Goal: Task Accomplishment & Management: Manage account settings

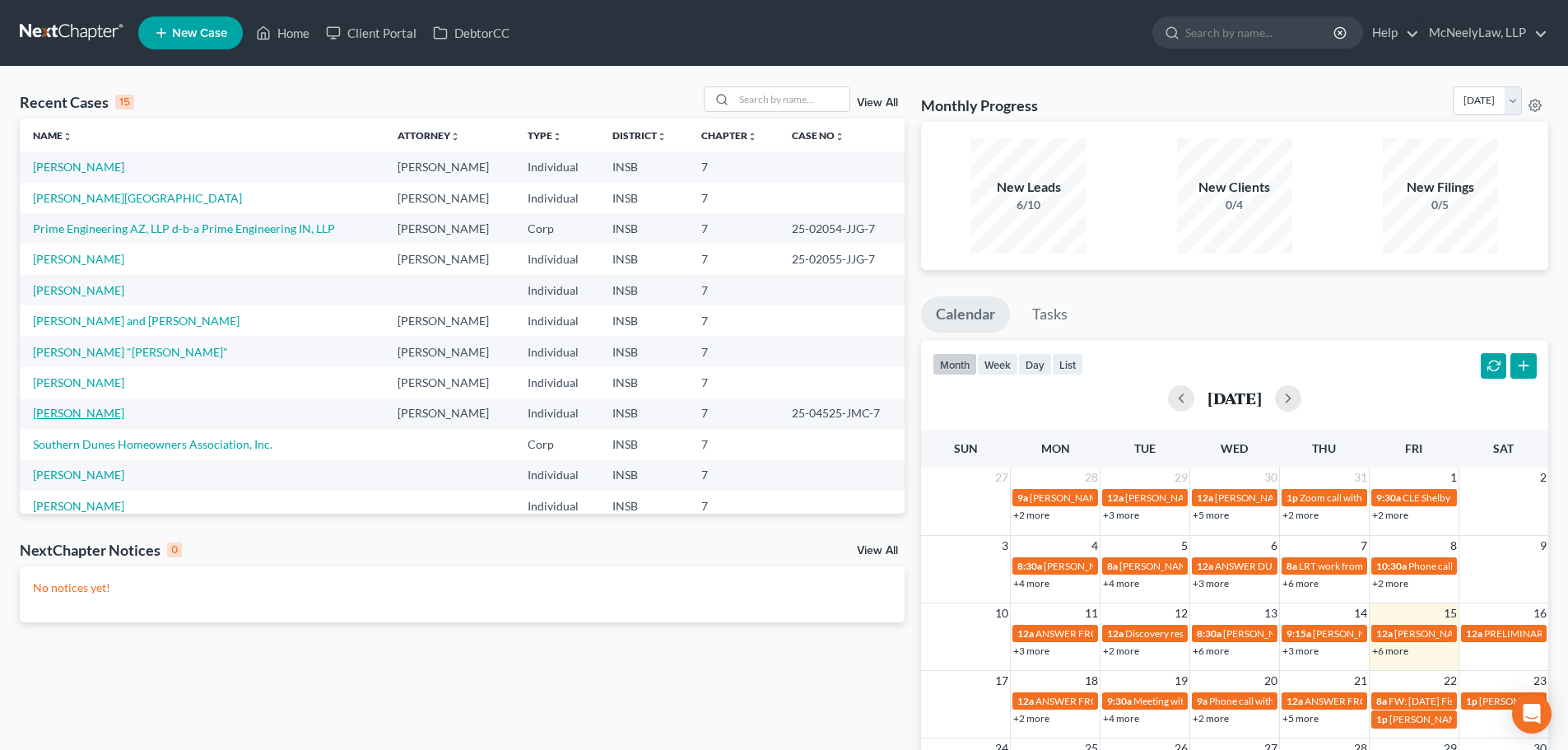
click at [84, 414] on link "[PERSON_NAME]" at bounding box center [78, 412] width 92 height 14
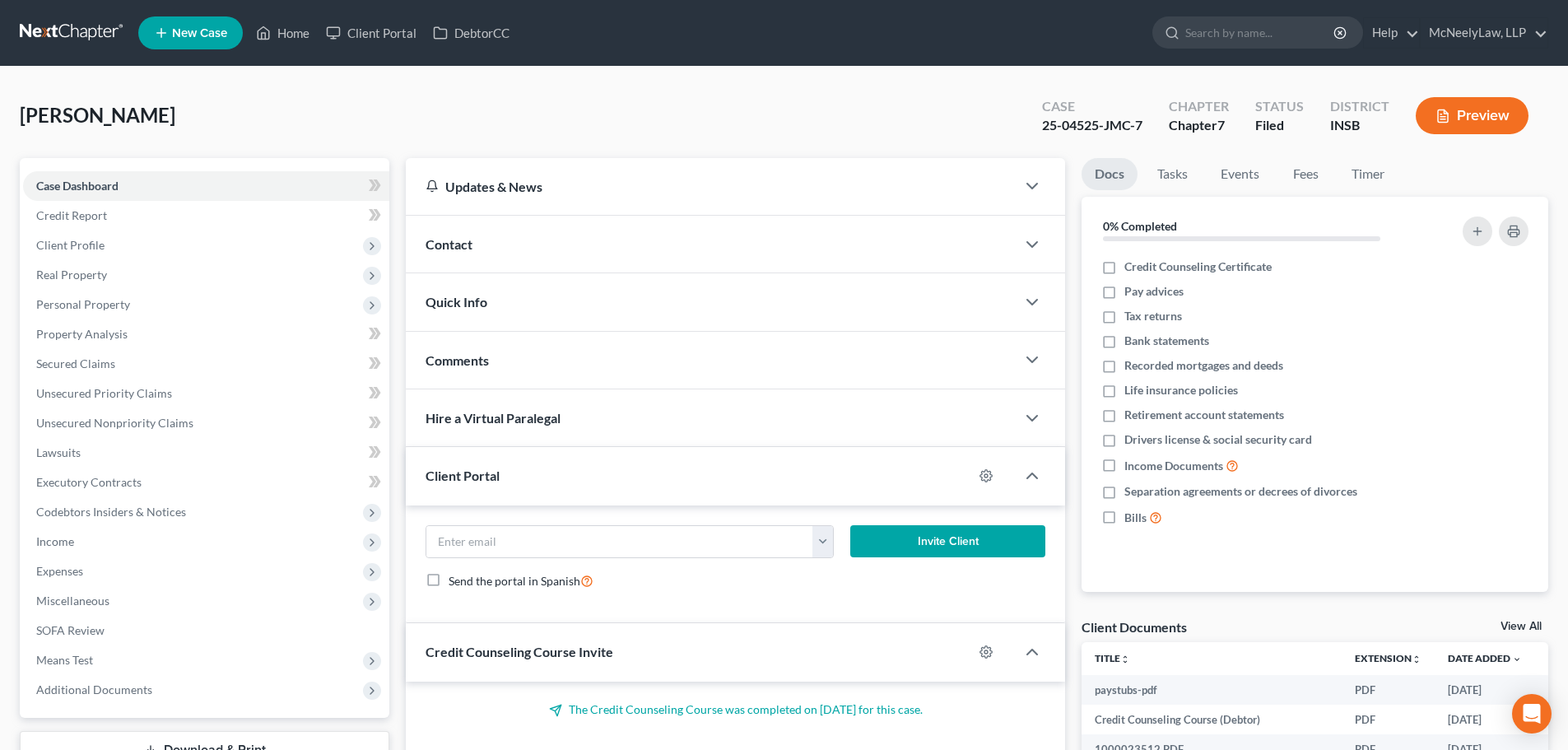
scroll to position [310, 0]
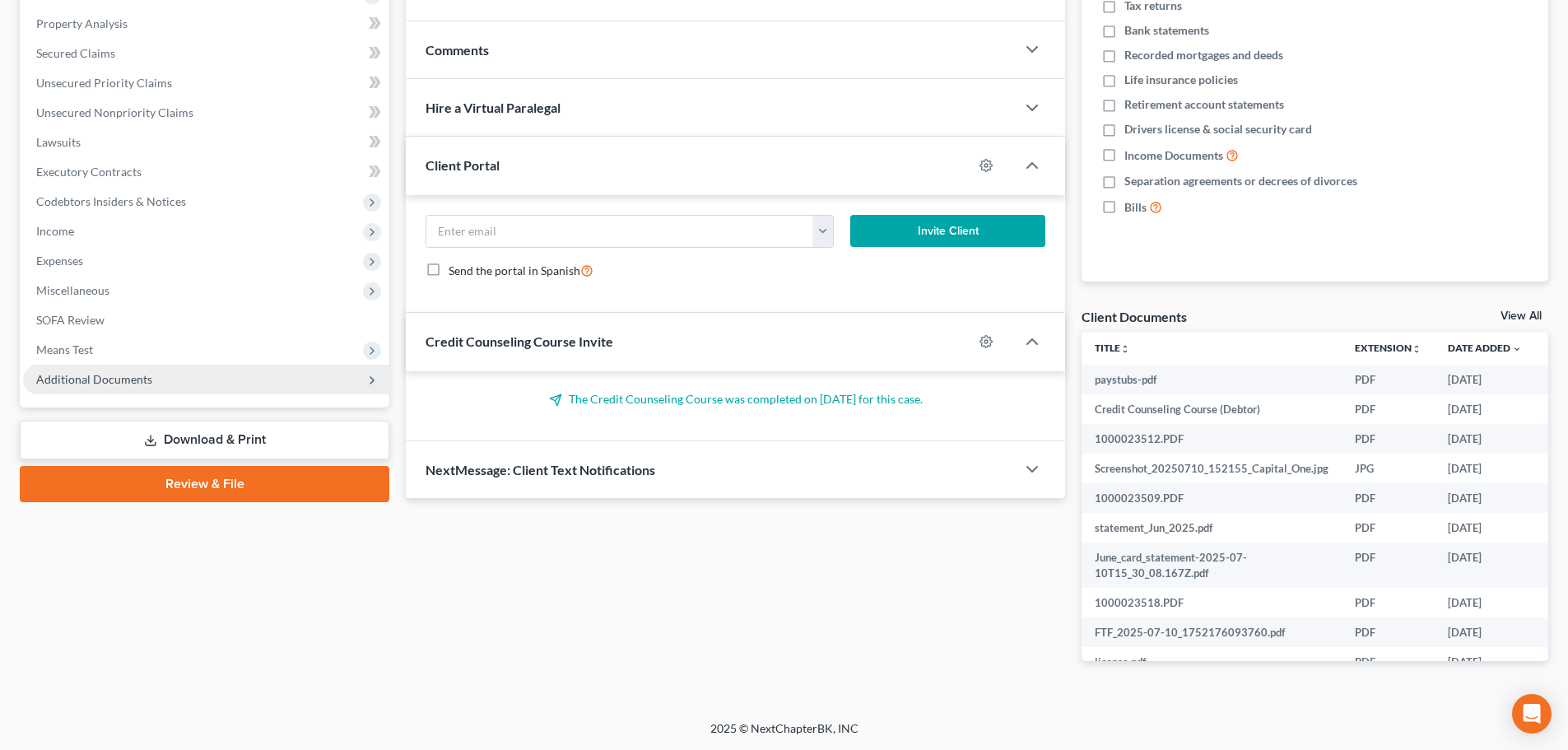
click at [112, 379] on span "Additional Documents" at bounding box center [94, 378] width 116 height 14
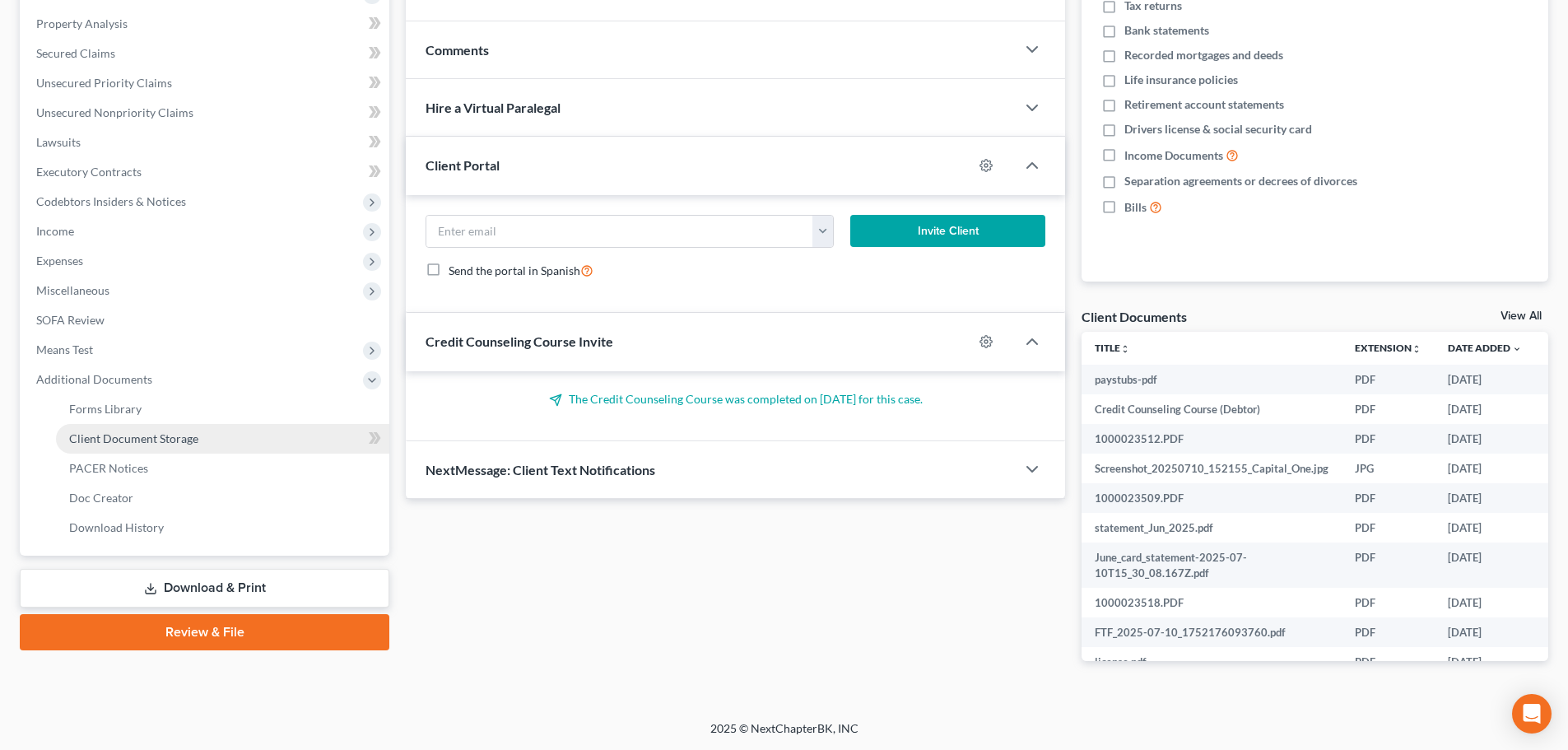
click at [111, 432] on span "Client Document Storage" at bounding box center [134, 438] width 129 height 14
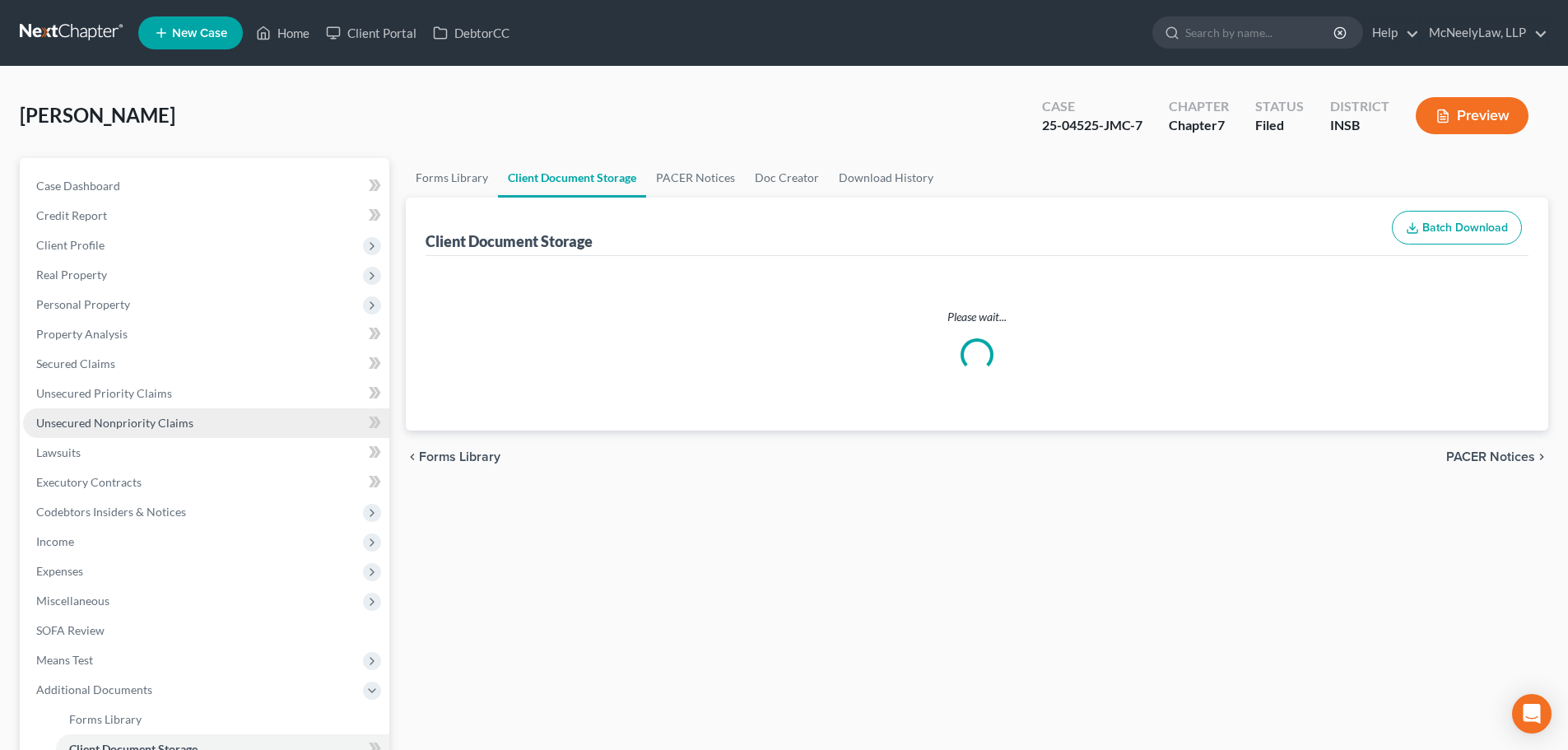
select select "9"
select select "15"
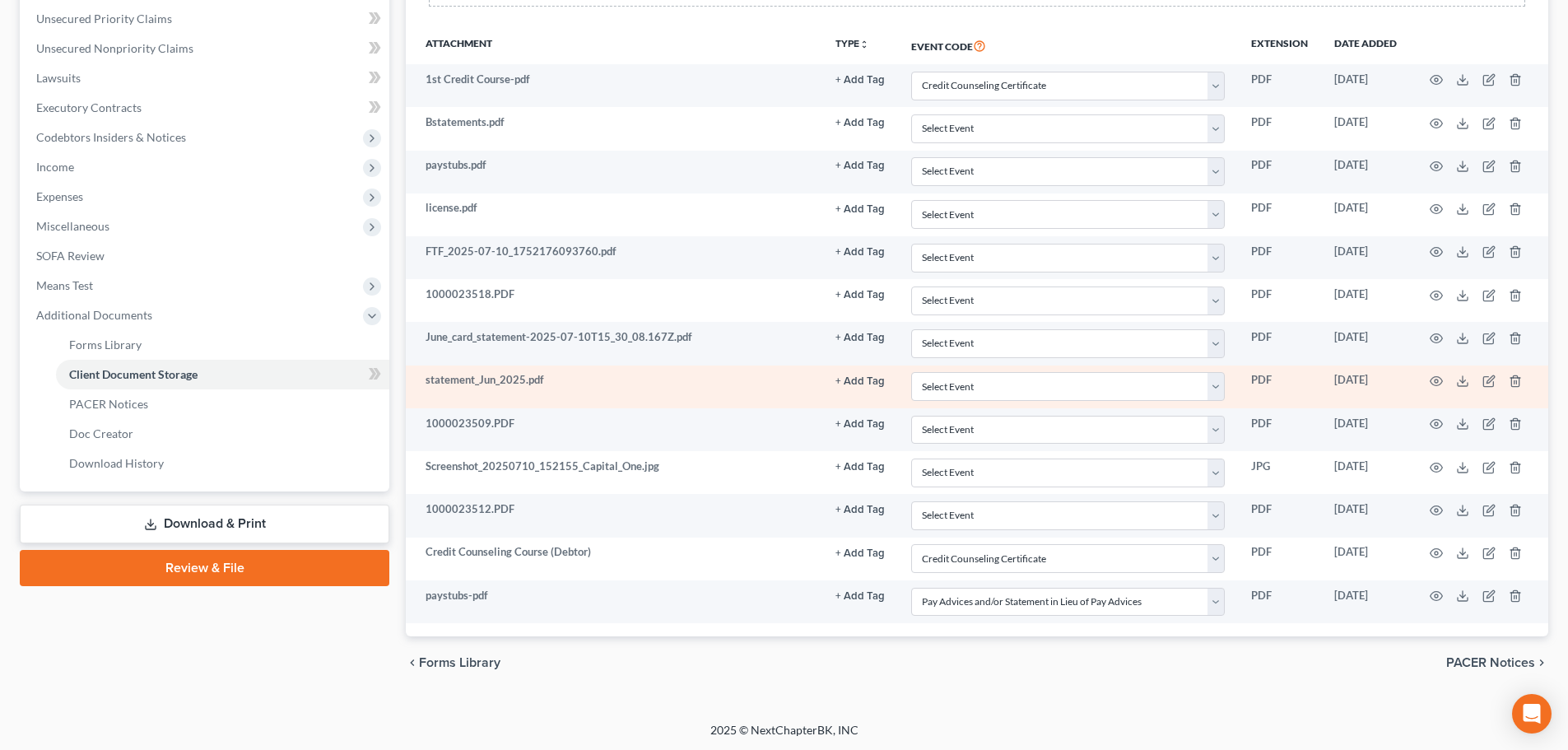
scroll to position [376, 0]
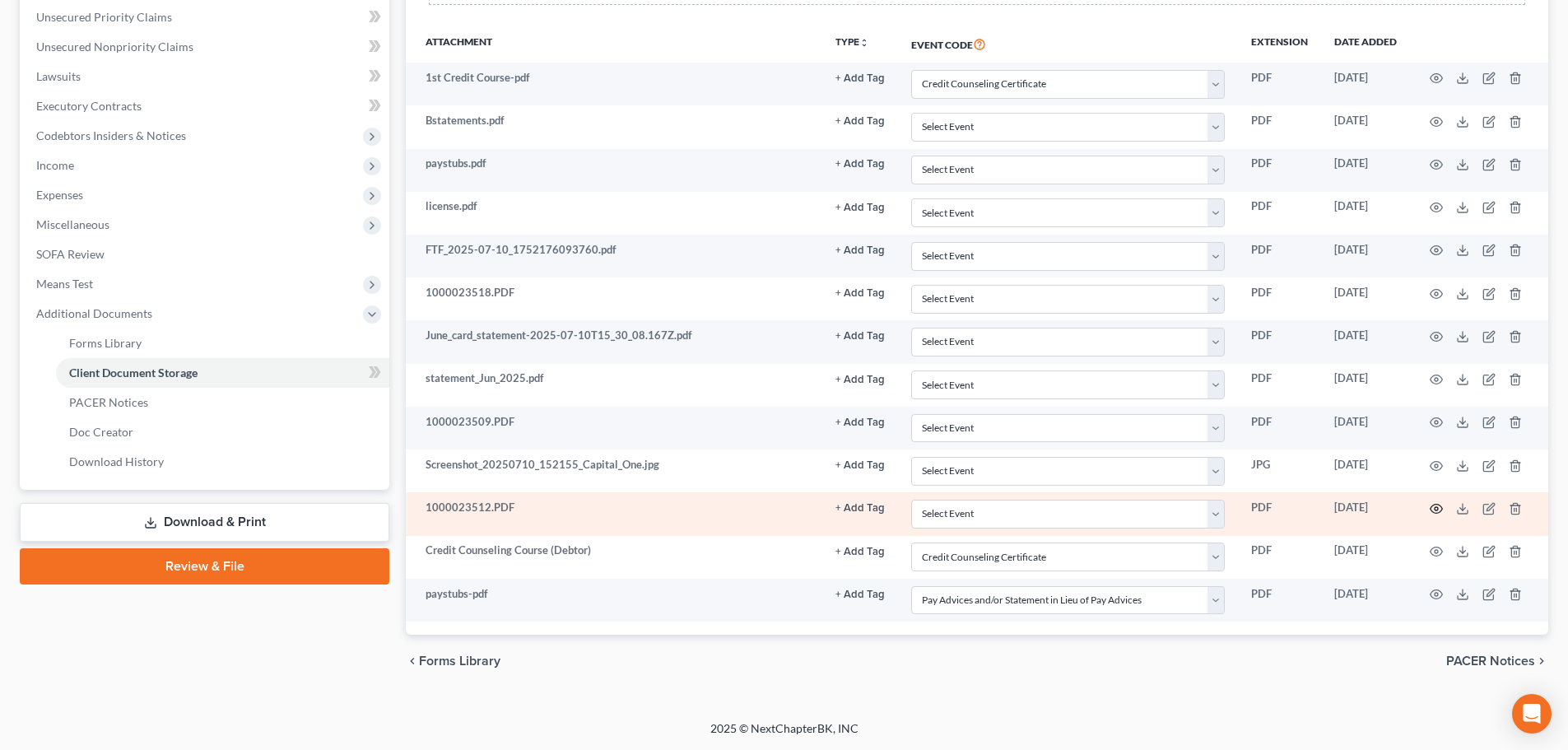
click at [1437, 503] on icon "button" at bounding box center [1436, 509] width 13 height 13
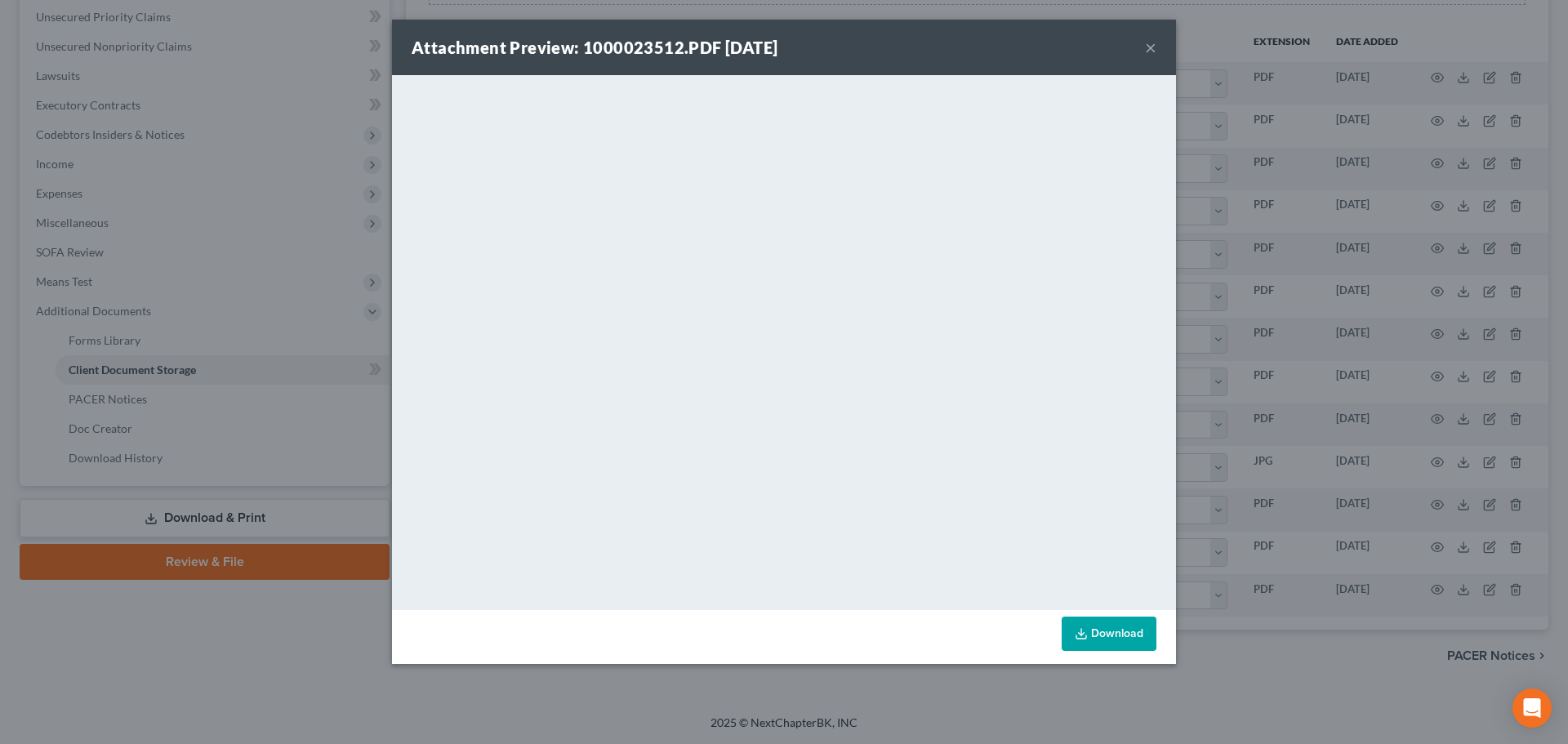
click at [1149, 55] on button "×" at bounding box center [1150, 47] width 11 height 19
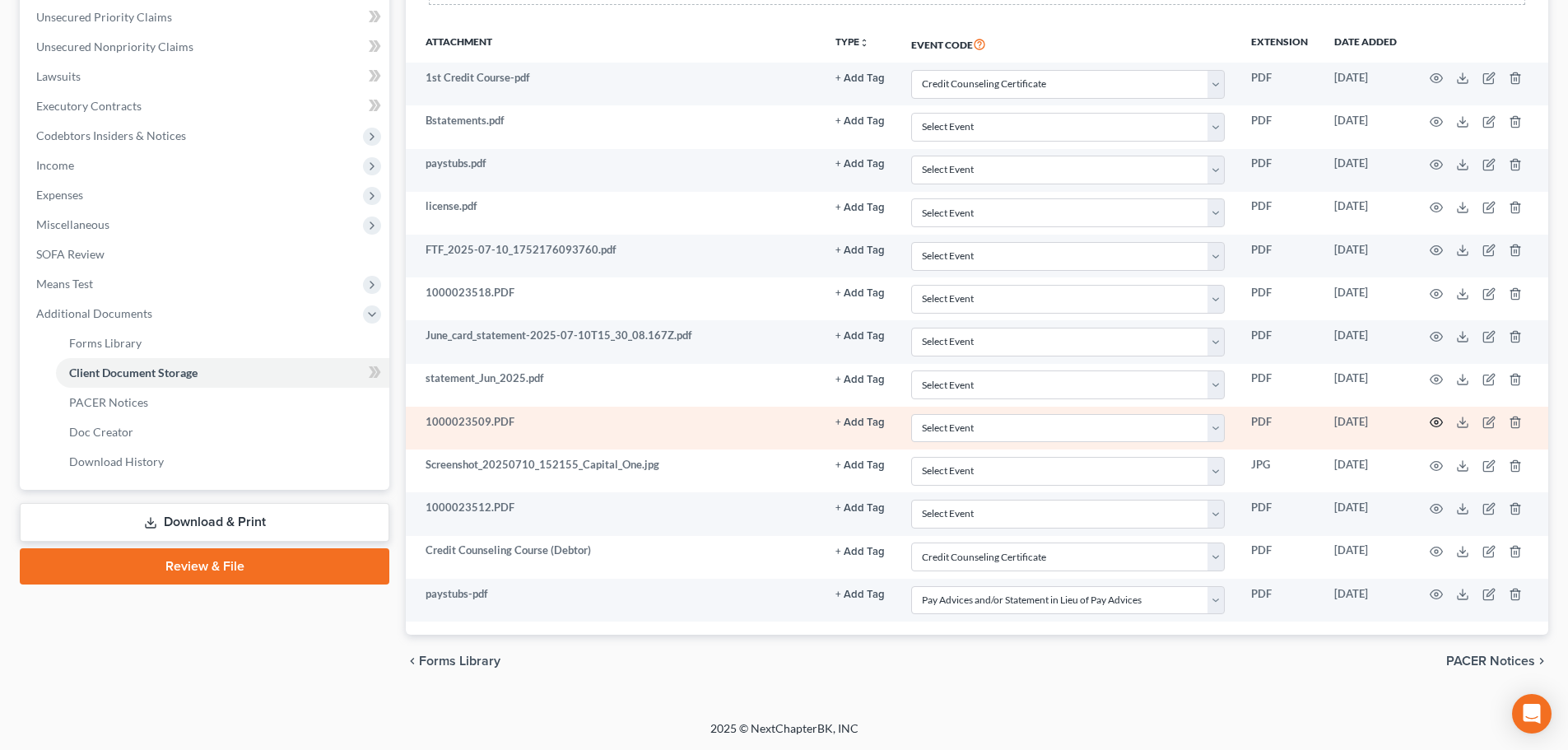
click at [1438, 424] on icon "button" at bounding box center [1436, 422] width 13 height 13
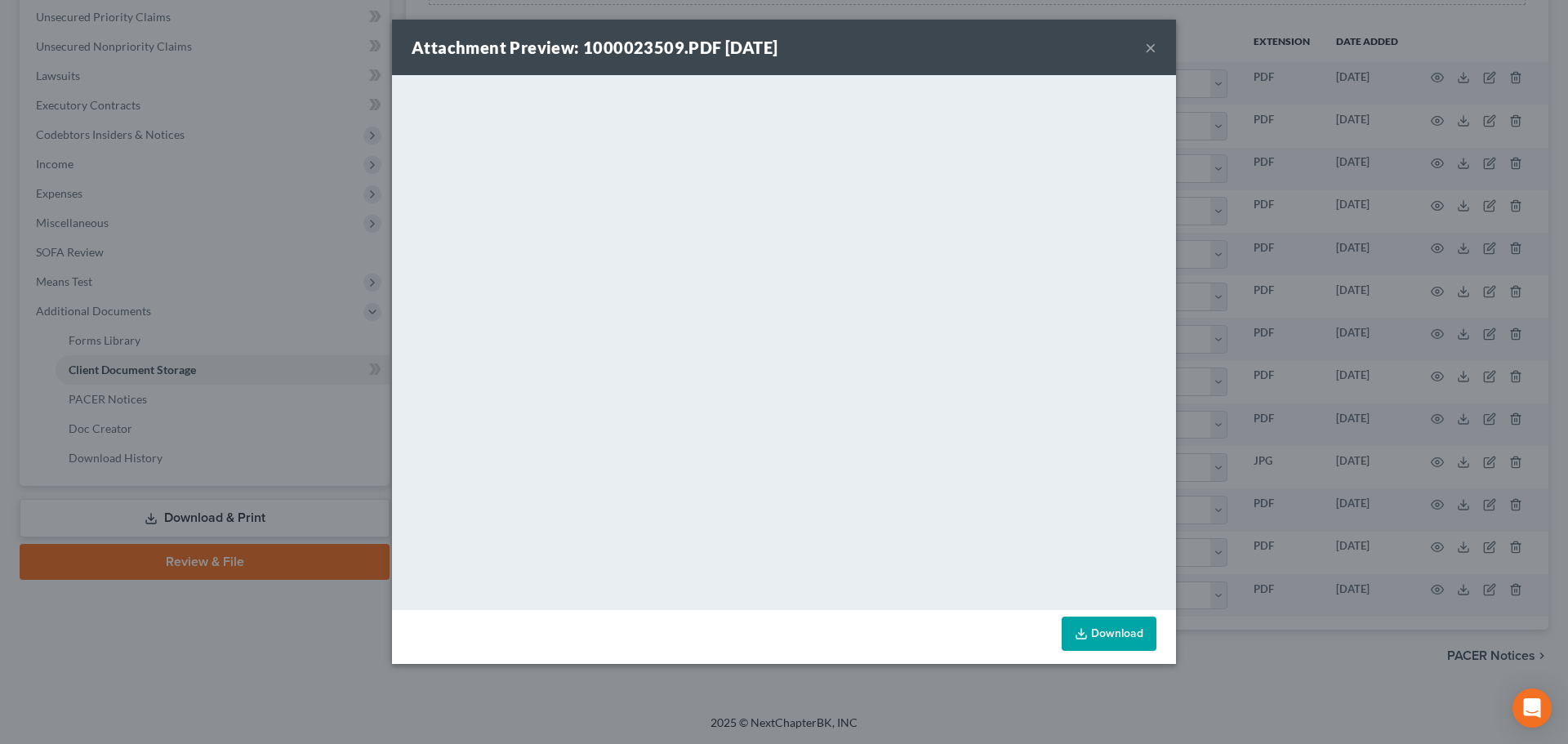
click at [1151, 42] on button "×" at bounding box center [1150, 47] width 11 height 19
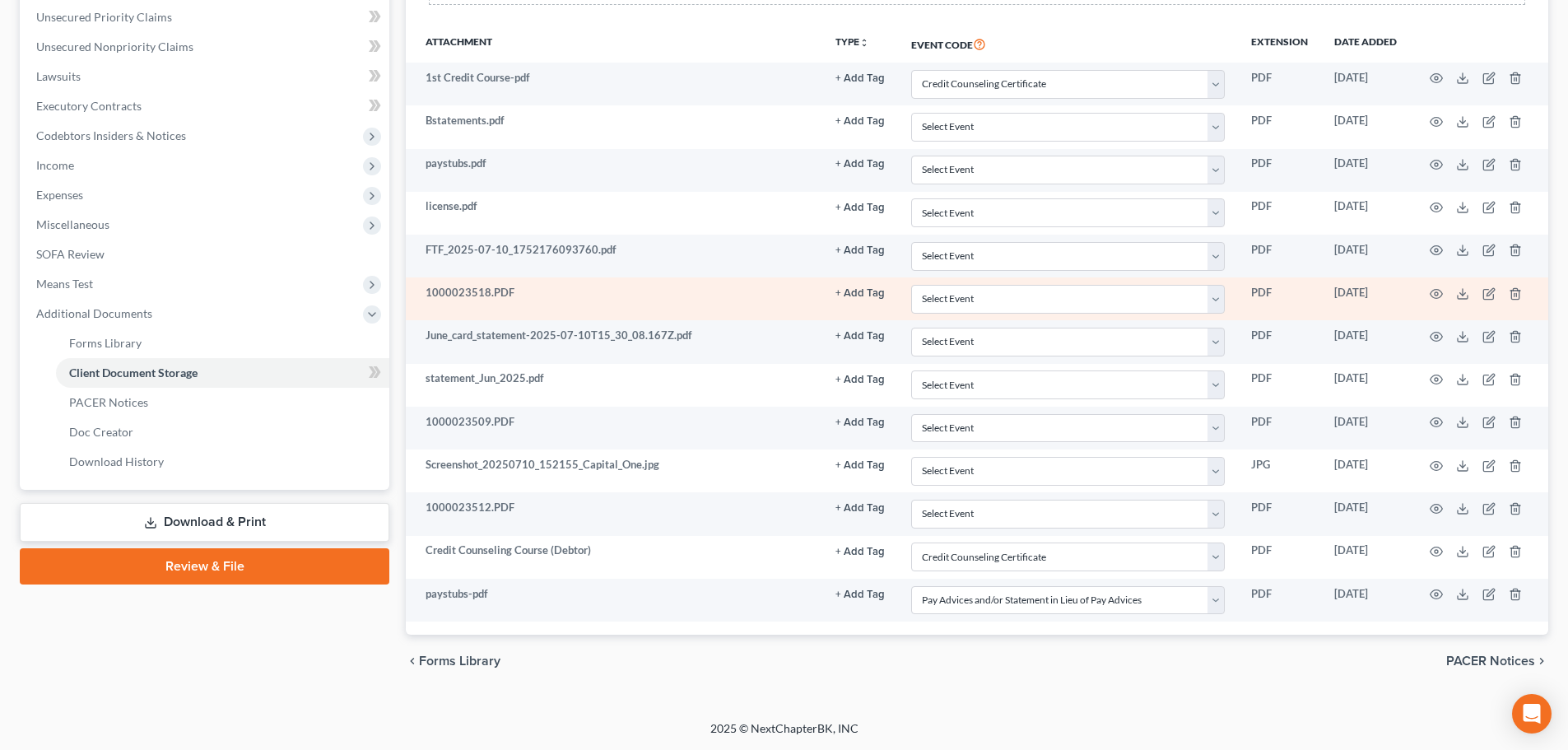
click at [1443, 292] on td at bounding box center [1478, 299] width 138 height 43
click at [1442, 289] on icon "button" at bounding box center [1436, 294] width 13 height 13
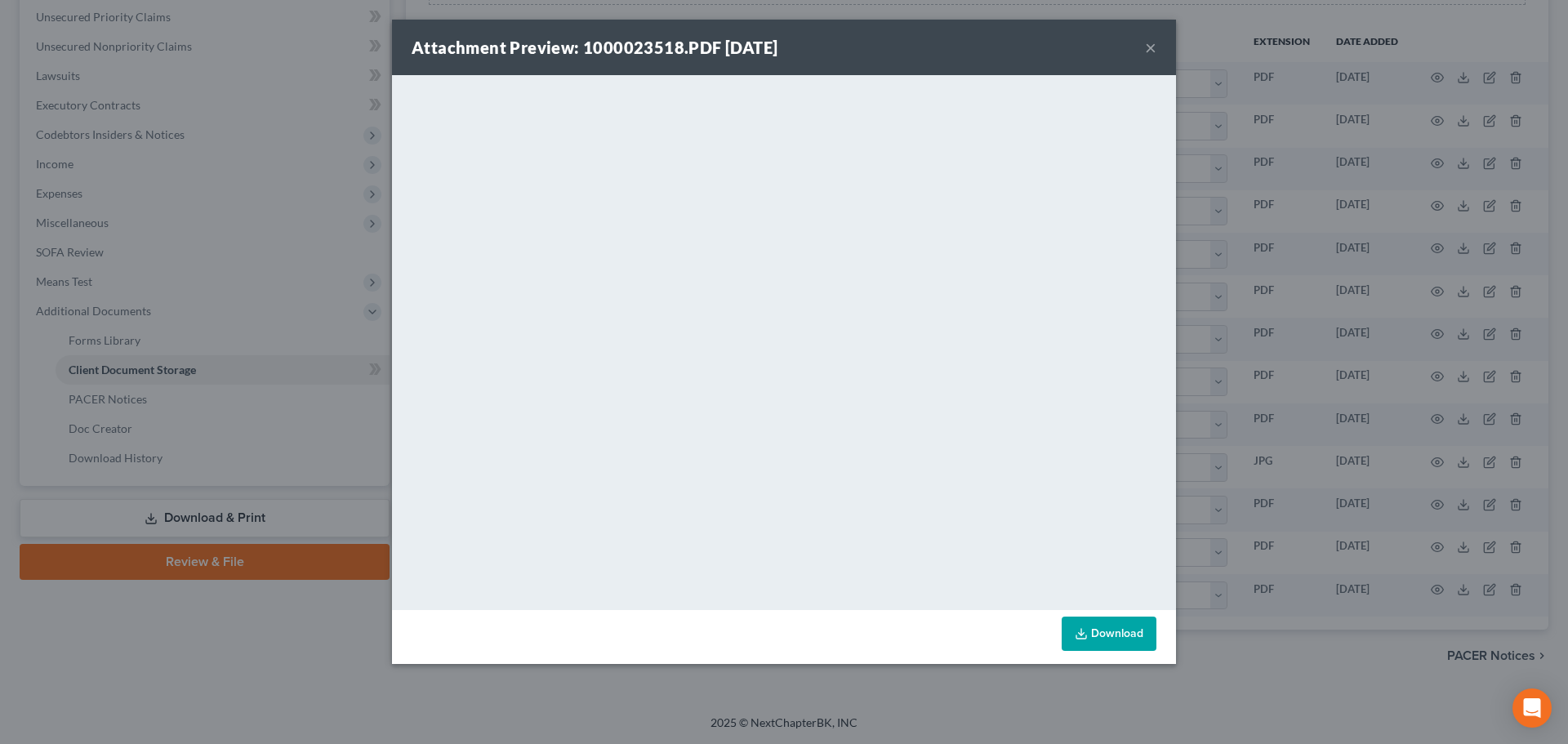
click at [1150, 48] on button "×" at bounding box center [1150, 47] width 11 height 19
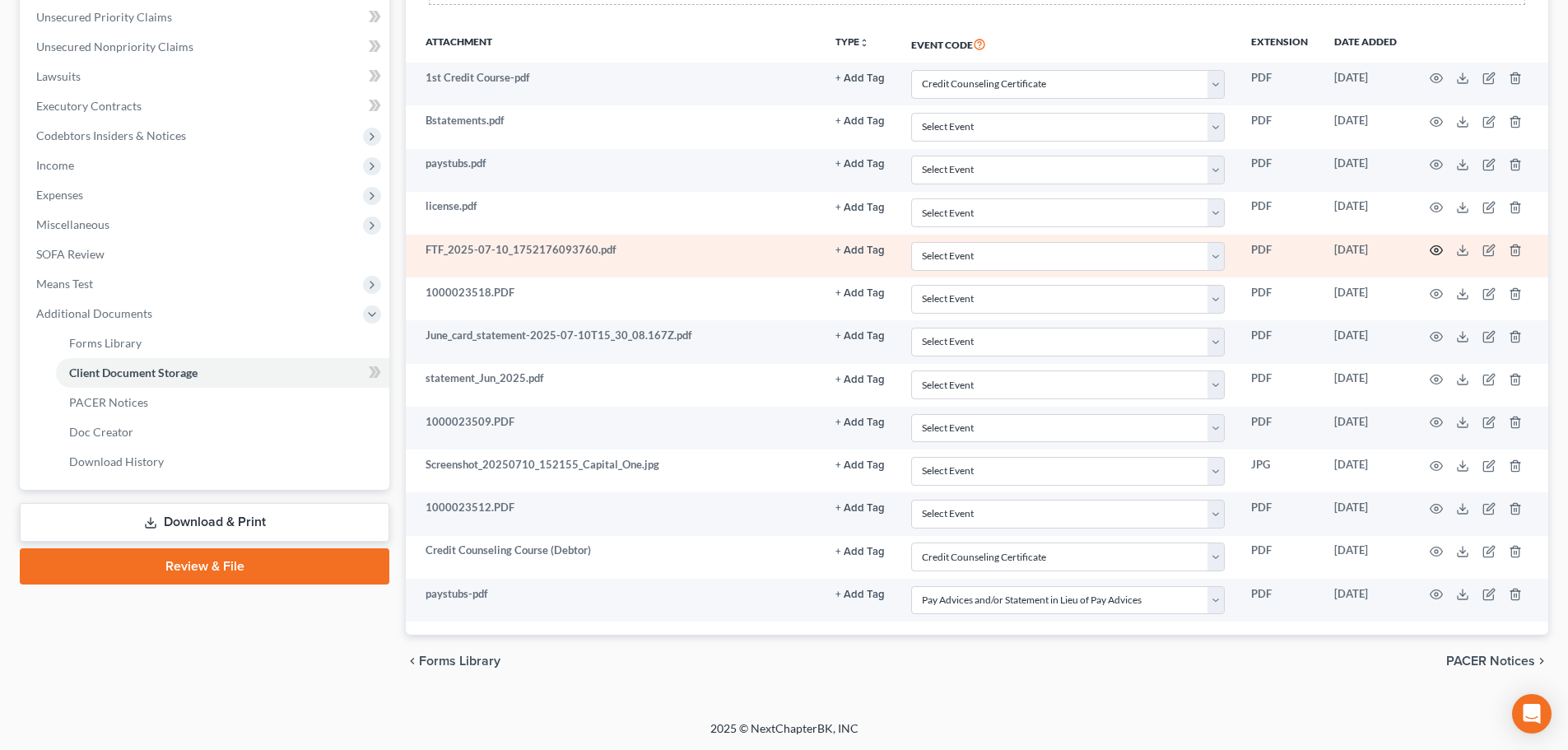
click at [1437, 247] on icon "button" at bounding box center [1435, 250] width 12 height 9
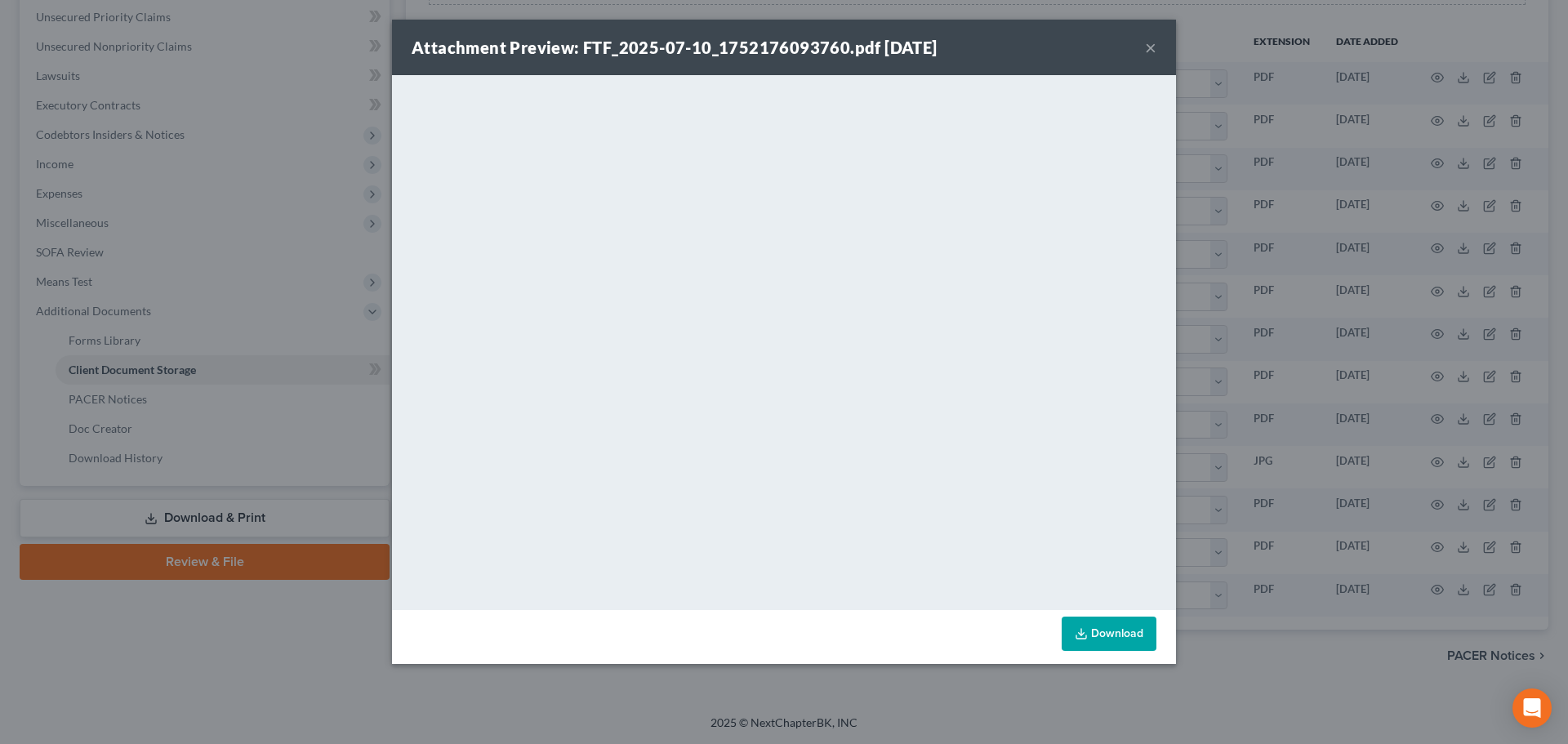
click at [1157, 44] on div "Attachment Preview: FTF_2025-07-10_1752176093760.pdf [DATE] ×" at bounding box center [784, 47] width 784 height 56
click at [1154, 46] on button "×" at bounding box center [1150, 47] width 11 height 19
